Goal: Transaction & Acquisition: Purchase product/service

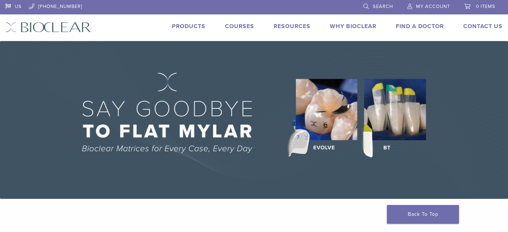
click at [421, 4] on span "My Account" at bounding box center [433, 7] width 34 height 6
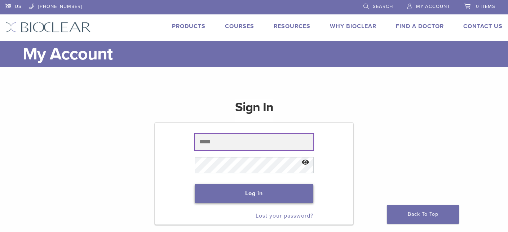
type input "**********"
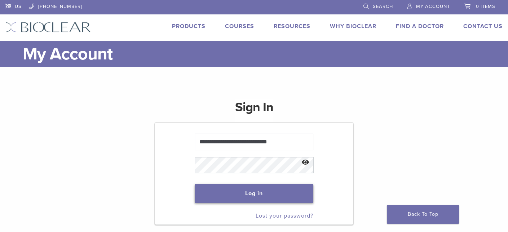
click at [268, 193] on button "Log in" at bounding box center [254, 193] width 119 height 19
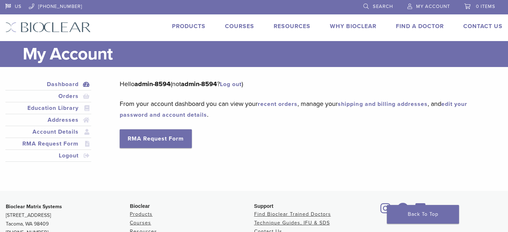
click at [181, 25] on link "Products" at bounding box center [189, 26] width 34 height 7
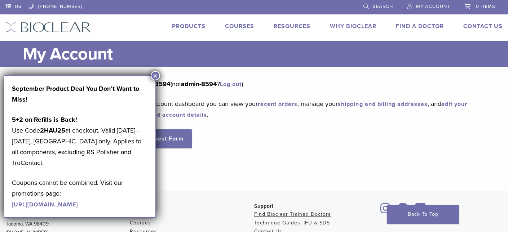
click at [186, 28] on link "Products" at bounding box center [189, 26] width 34 height 7
click at [187, 25] on link "Products" at bounding box center [189, 26] width 34 height 7
click at [156, 74] on button "×" at bounding box center [155, 75] width 9 height 9
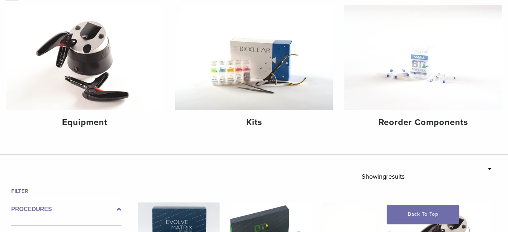
scroll to position [108, 0]
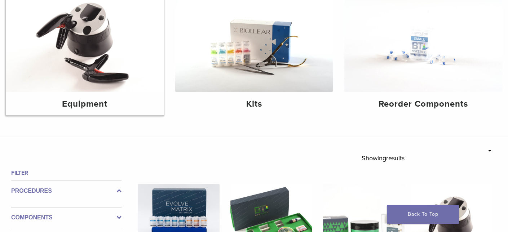
click at [89, 96] on div "Equipment" at bounding box center [85, 103] width 158 height 23
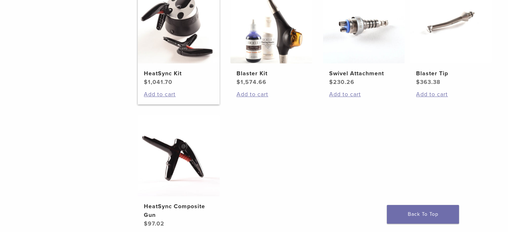
scroll to position [216, 0]
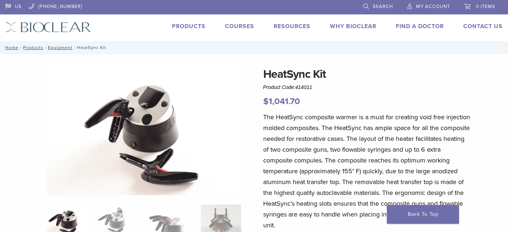
scroll to position [36, 0]
